Goal: Task Accomplishment & Management: Manage account settings

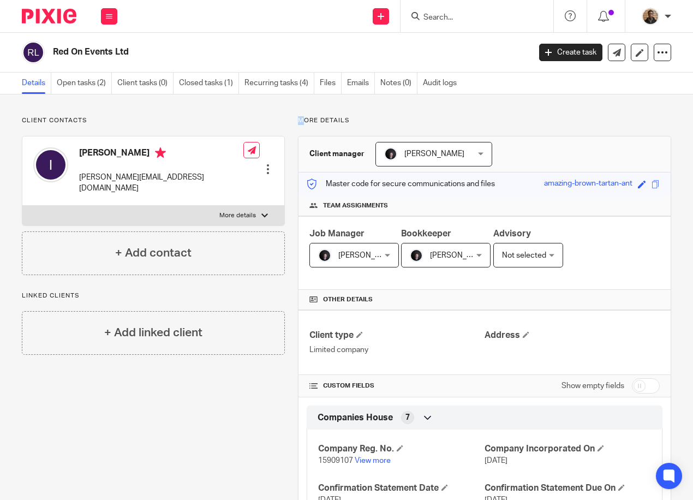
click at [256, 206] on label "More details" at bounding box center [153, 216] width 262 height 20
click at [22, 205] on input "More details" at bounding box center [22, 205] width 1 height 1
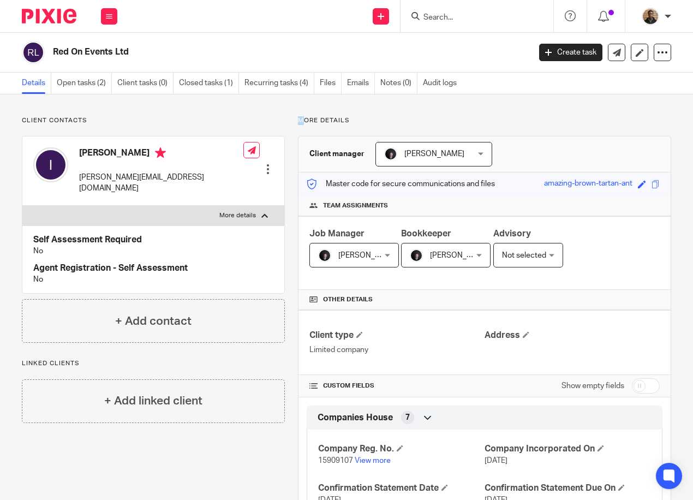
click at [256, 206] on label "More details" at bounding box center [153, 216] width 262 height 20
click at [22, 205] on input "More details" at bounding box center [22, 205] width 1 height 1
checkbox input "false"
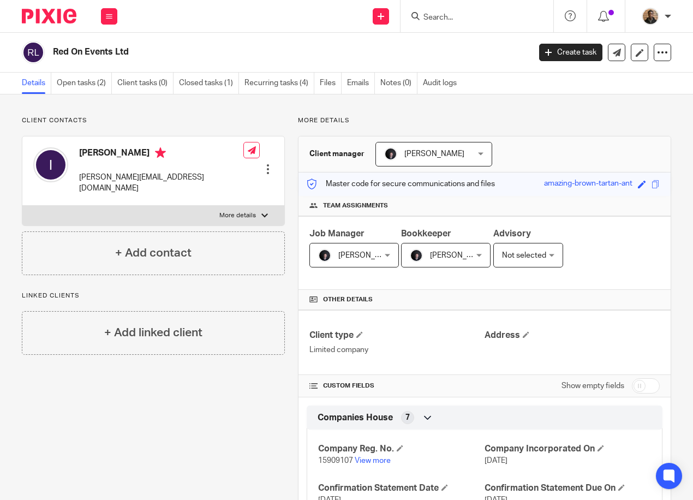
click at [478, 19] on input "Search" at bounding box center [472, 18] width 98 height 10
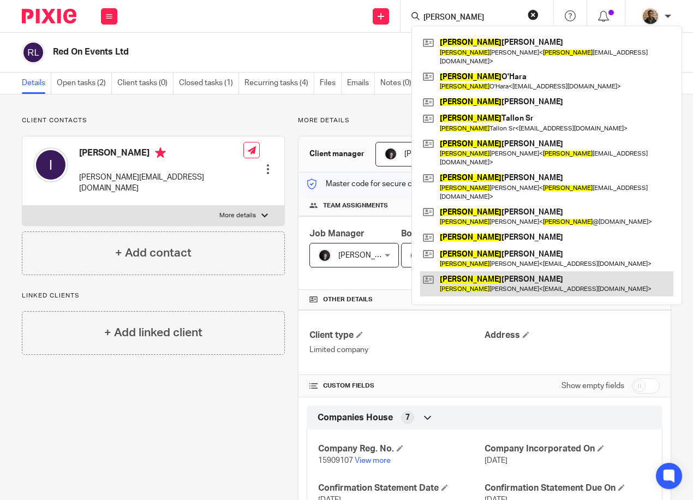
type input "michael"
click at [544, 271] on link at bounding box center [546, 283] width 253 height 25
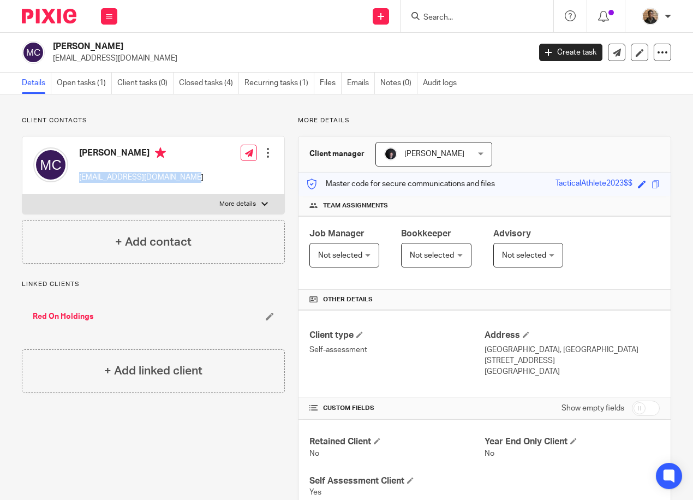
drag, startPoint x: 80, startPoint y: 179, endPoint x: 192, endPoint y: 185, distance: 111.5
click at [192, 185] on div "[PERSON_NAME] [EMAIL_ADDRESS][DOMAIN_NAME]" at bounding box center [118, 165] width 170 height 46
drag, startPoint x: 192, startPoint y: 185, endPoint x: 181, endPoint y: 180, distance: 11.3
copy p "[EMAIL_ADDRESS][DOMAIN_NAME]"
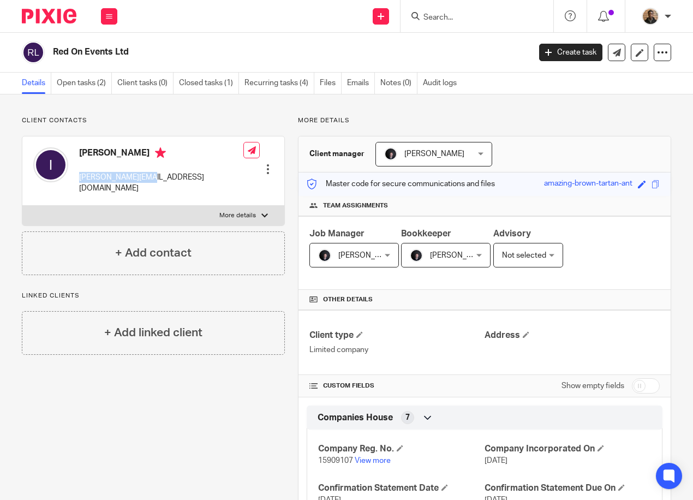
drag, startPoint x: 79, startPoint y: 176, endPoint x: 145, endPoint y: 178, distance: 66.6
click at [145, 178] on div "Isaac isaac@redon.group" at bounding box center [138, 171] width 210 height 58
drag, startPoint x: 145, startPoint y: 178, endPoint x: 138, endPoint y: 181, distance: 7.6
copy p "isaac@redon.group"
click at [464, 20] on input "Search" at bounding box center [472, 18] width 98 height 10
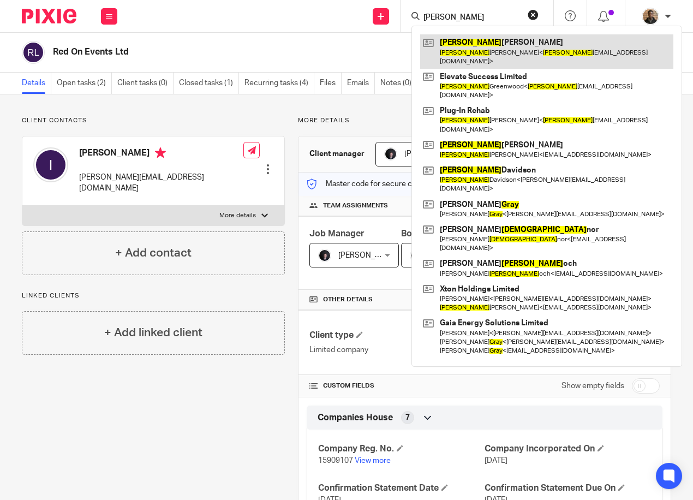
type input "gary"
click at [481, 55] on link at bounding box center [546, 51] width 253 height 34
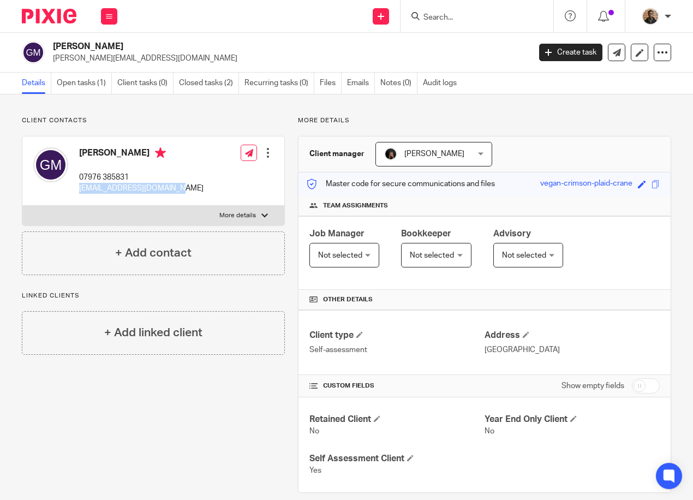
drag, startPoint x: 81, startPoint y: 189, endPoint x: 187, endPoint y: 191, distance: 105.9
click at [187, 191] on div "Gary McNamara 07976 385831 garymcnamara88@gmail.com Edit contact Create client …" at bounding box center [153, 170] width 262 height 69
drag, startPoint x: 187, startPoint y: 191, endPoint x: 176, endPoint y: 191, distance: 11.5
copy p "garymcnamara88@gmail.com"
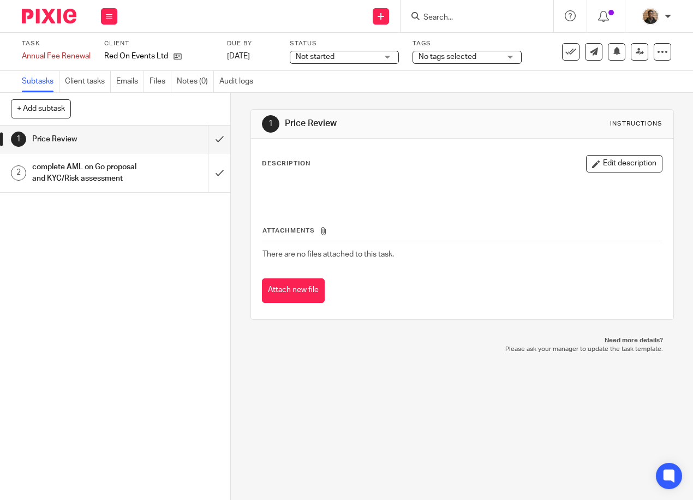
click at [352, 56] on span "Not started" at bounding box center [337, 56] width 82 height 11
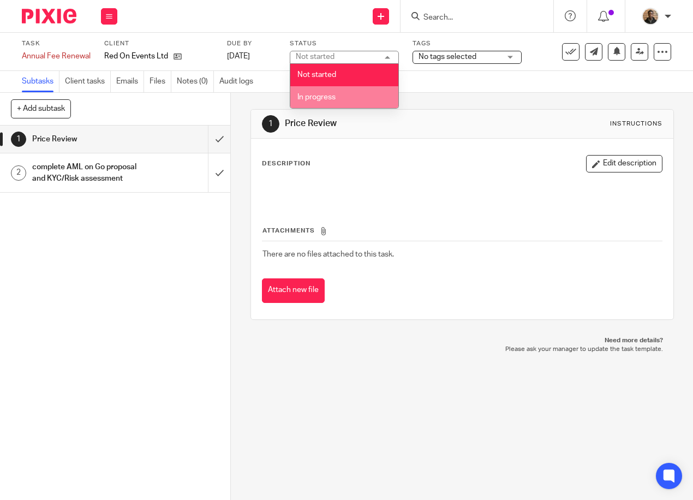
click at [355, 92] on li "In progress" at bounding box center [344, 97] width 108 height 22
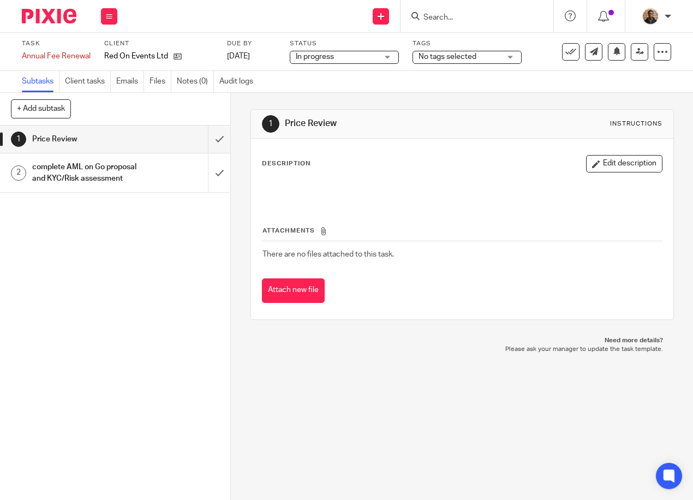
click at [468, 61] on span "No tags selected" at bounding box center [460, 56] width 82 height 11
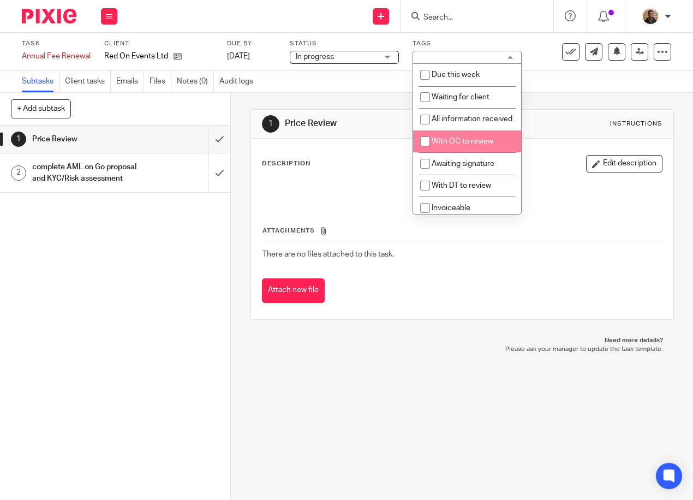
click at [464, 145] on span "With OC to review" at bounding box center [463, 142] width 62 height 8
checkbox input "true"
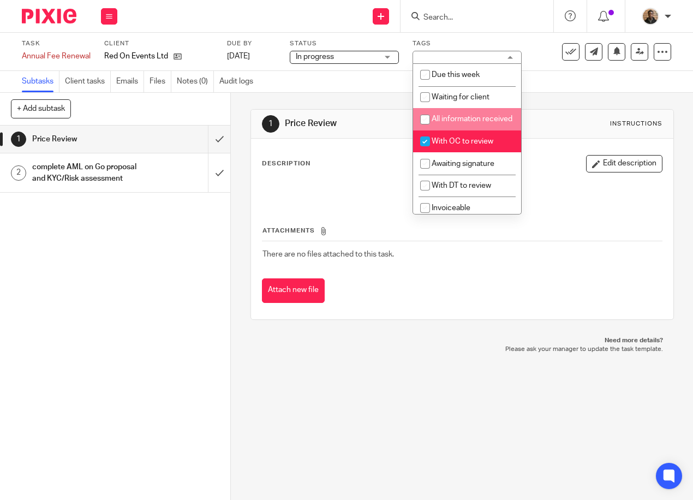
click at [555, 102] on div "1 Price Review Instructions Description Edit description Attachments There are …" at bounding box center [463, 214] width 424 height 243
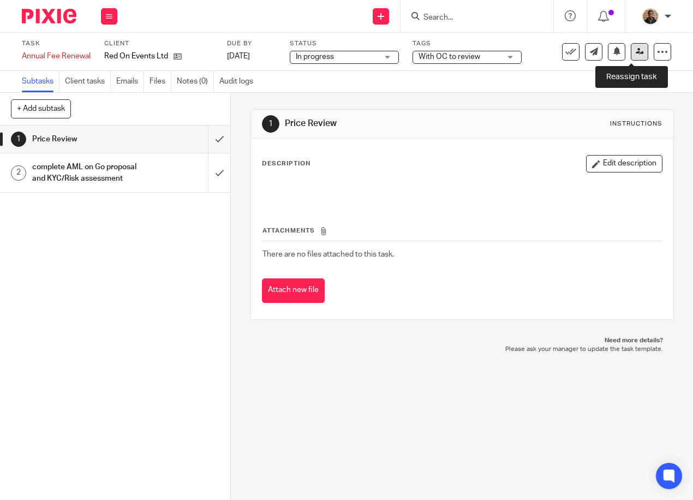
click at [631, 56] on link at bounding box center [639, 51] width 17 height 17
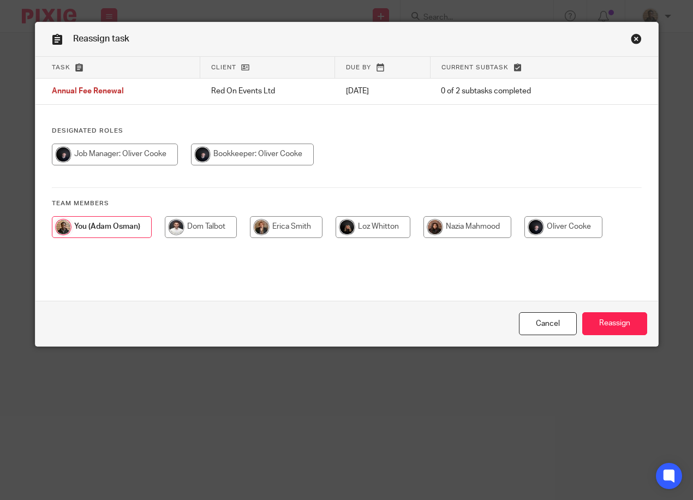
click at [228, 156] on input "radio" at bounding box center [252, 155] width 123 height 22
radio input "true"
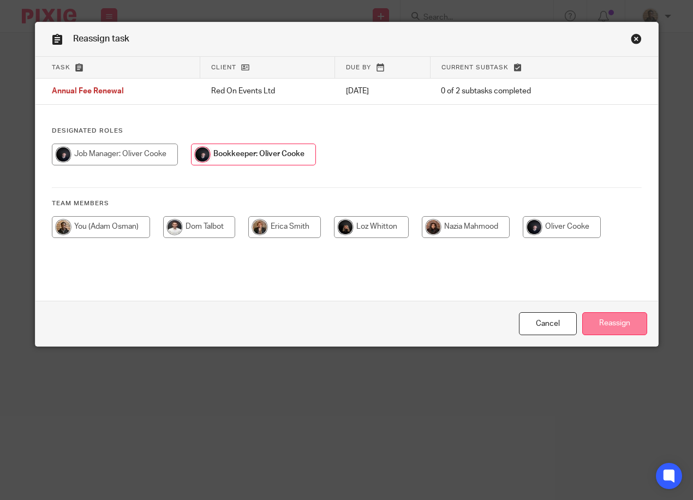
click at [621, 325] on input "Reassign" at bounding box center [615, 323] width 65 height 23
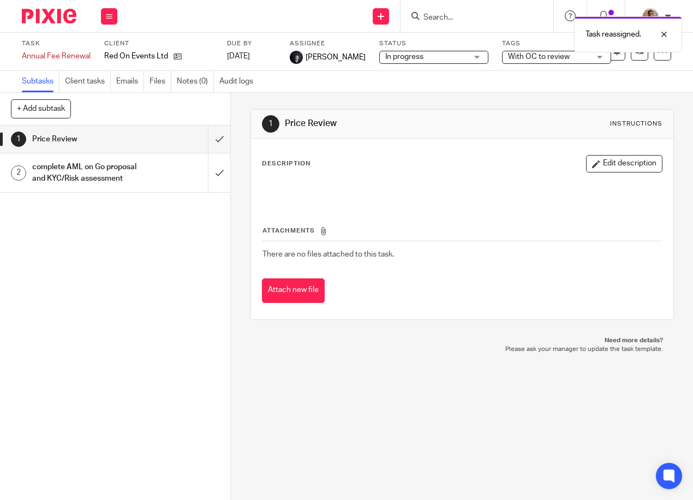
click at [268, 99] on div "1 Price Review Instructions Description Edit description Attachments There are …" at bounding box center [463, 214] width 424 height 243
click at [211, 134] on input "submit" at bounding box center [115, 139] width 230 height 27
